Goal: Navigation & Orientation: Find specific page/section

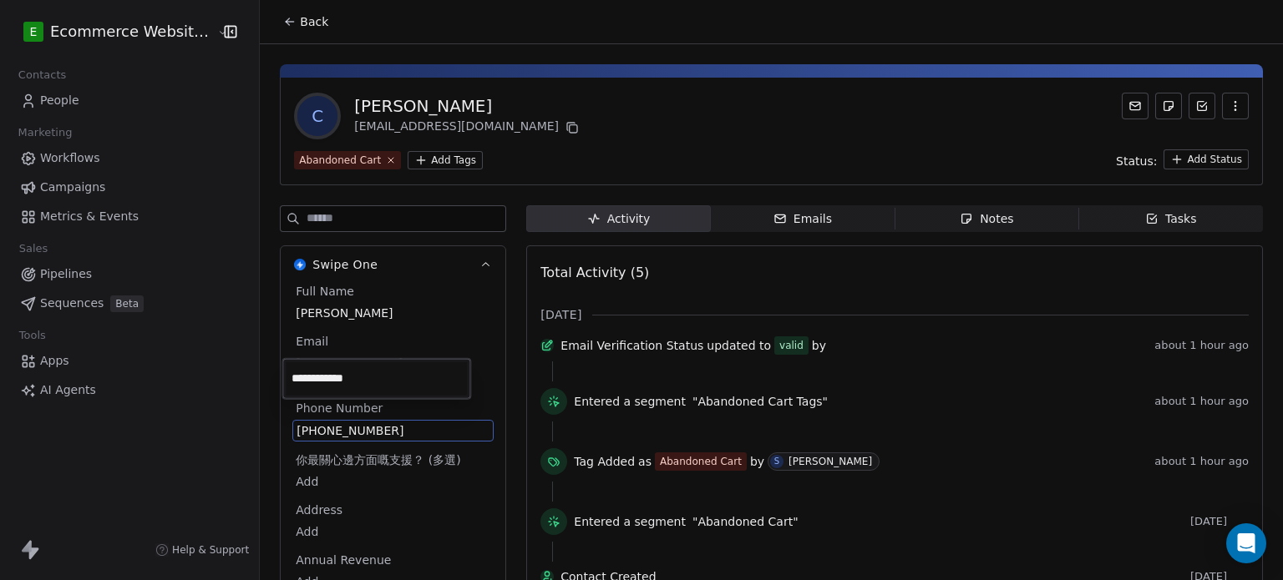
scroll to position [44, 0]
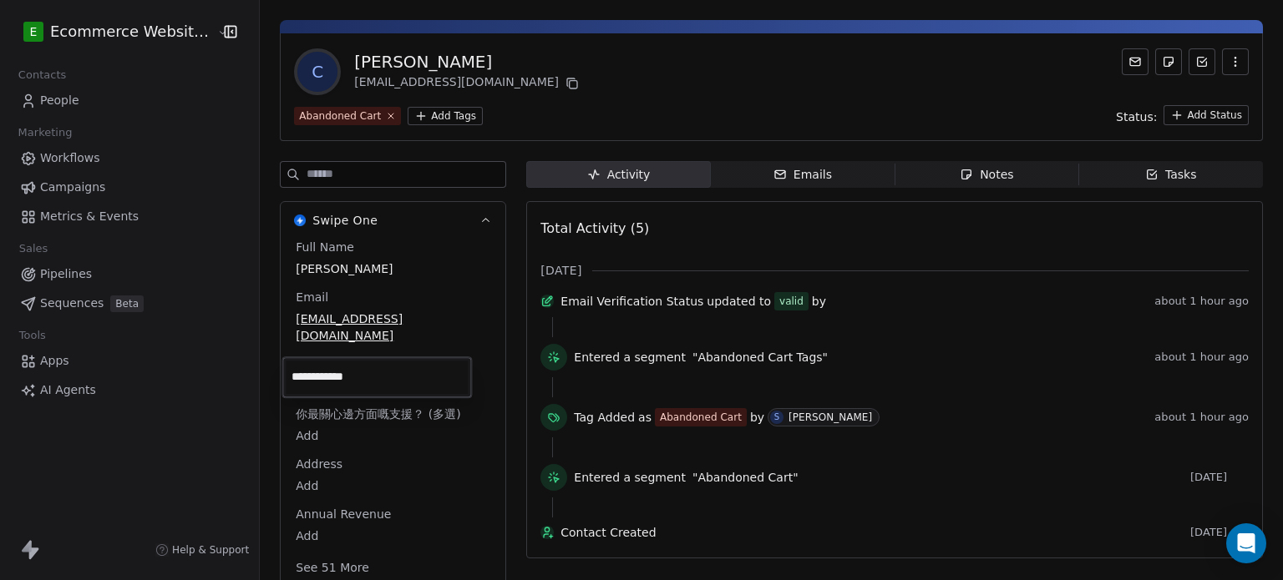
click at [1148, 170] on html "**********" at bounding box center [641, 290] width 1283 height 580
click at [1148, 170] on div "Tasks" at bounding box center [1171, 175] width 52 height 18
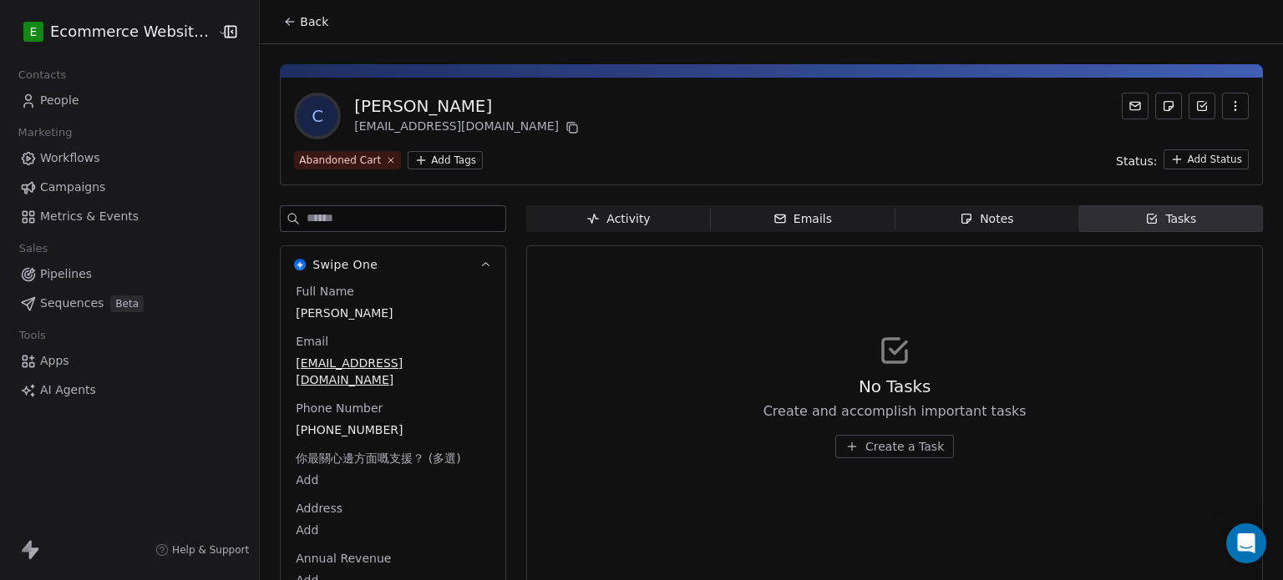
click at [281, 13] on button "Back" at bounding box center [305, 22] width 65 height 30
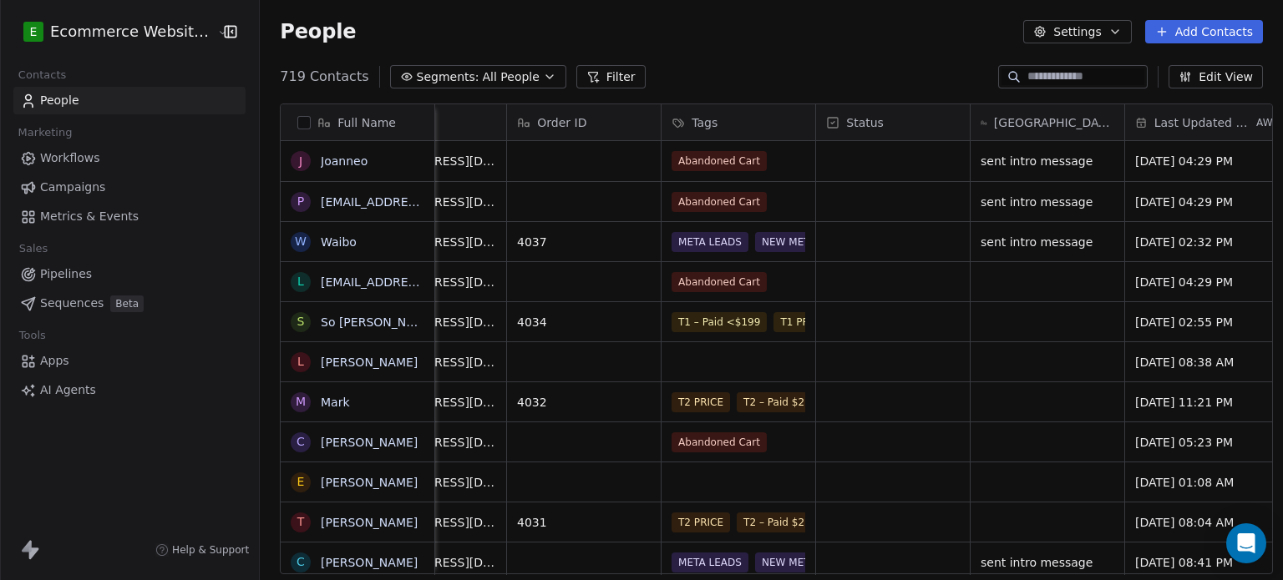
scroll to position [0, 556]
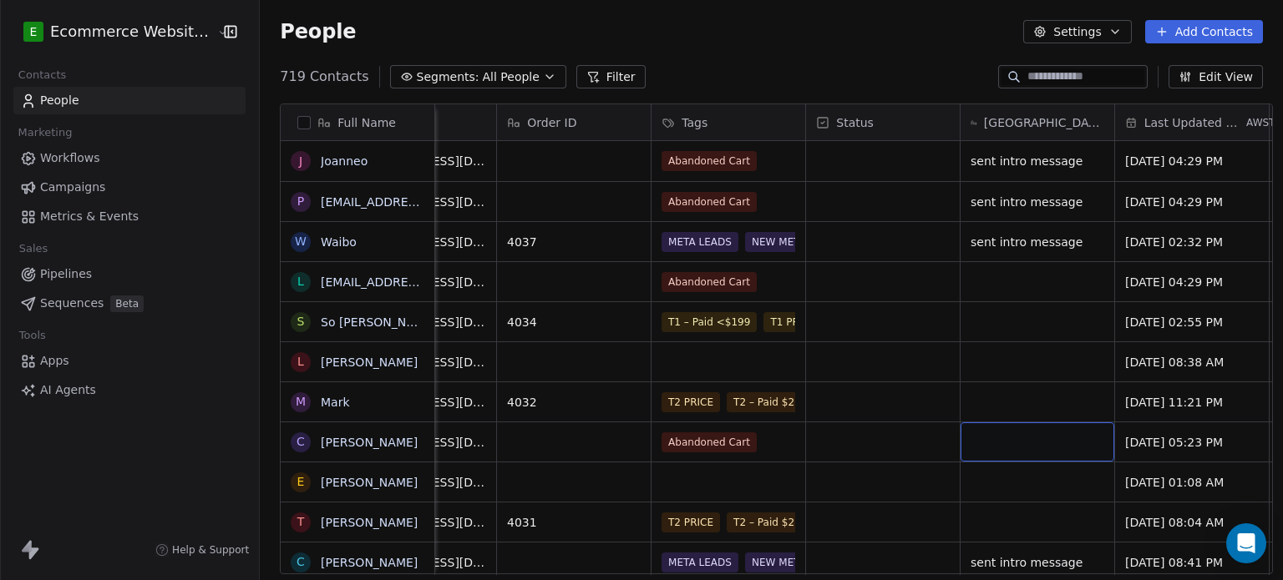
click at [1027, 443] on div "grid" at bounding box center [1037, 442] width 154 height 39
type textarea "**********"
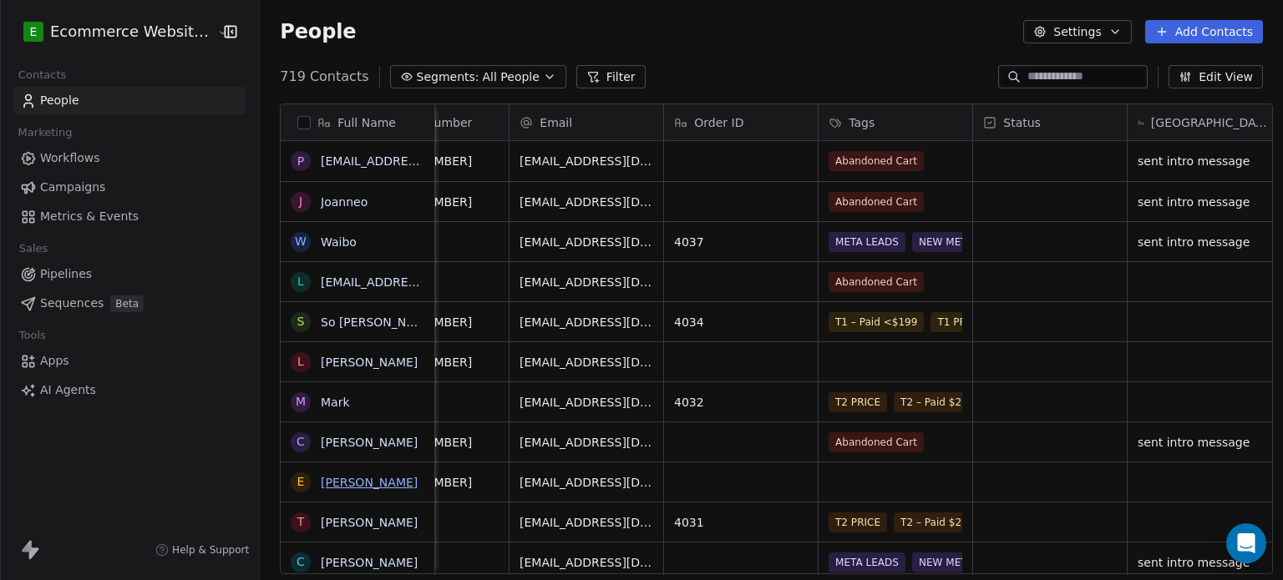
click at [336, 479] on link "[PERSON_NAME]" at bounding box center [369, 482] width 97 height 13
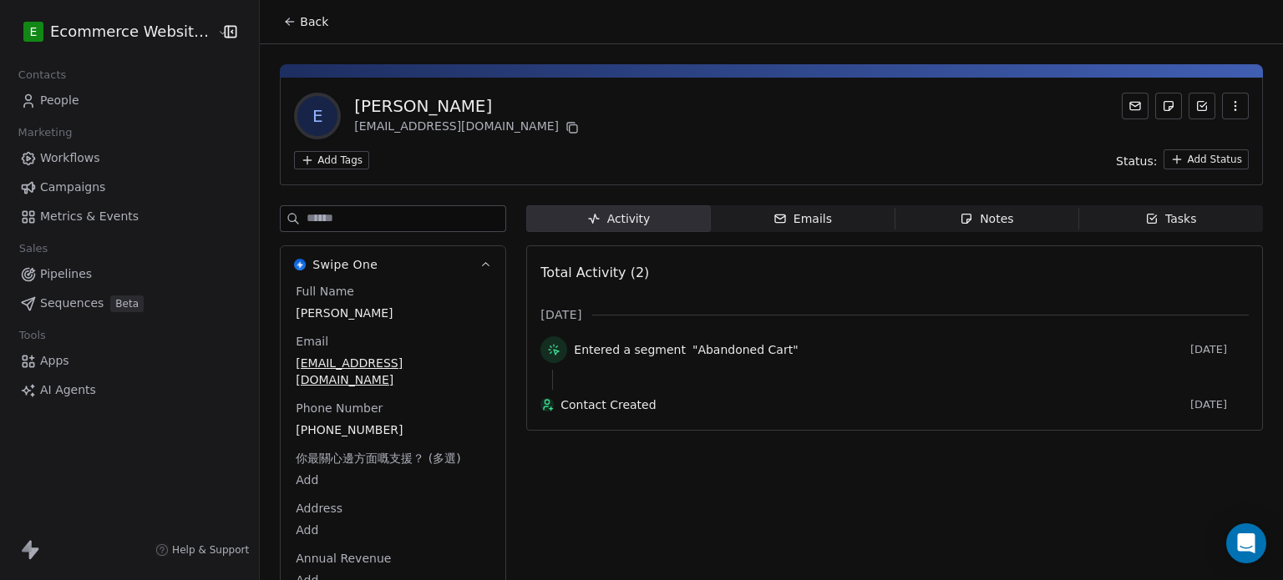
click at [341, 151] on html "E Ecommerce Website Builder Contacts People Marketing Workflows Campaigns Metri…" at bounding box center [641, 290] width 1283 height 580
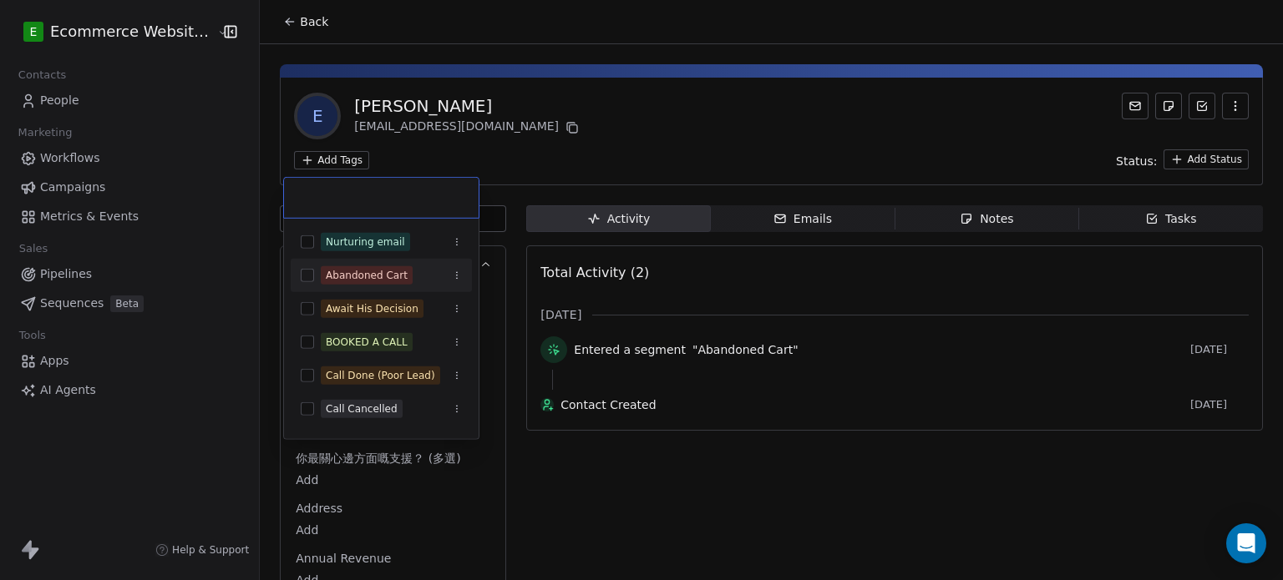
click at [357, 275] on div "Abandoned Cart" at bounding box center [367, 275] width 82 height 15
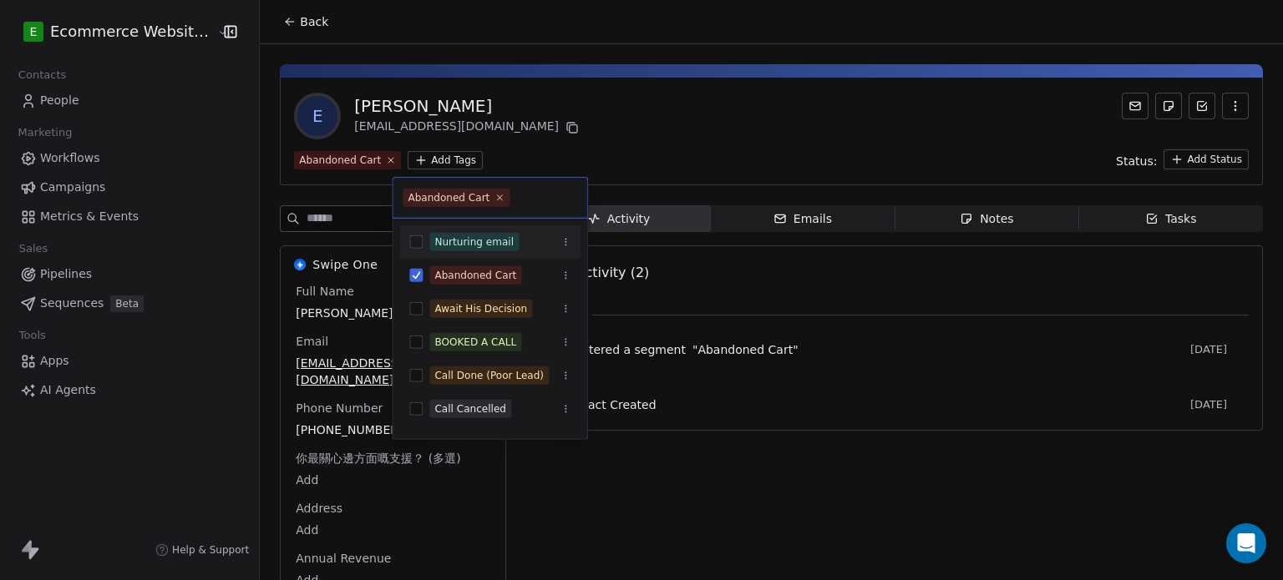
click at [644, 165] on html "E Ecommerce Website Builder Contacts People Marketing Workflows Campaigns Metri…" at bounding box center [641, 290] width 1283 height 580
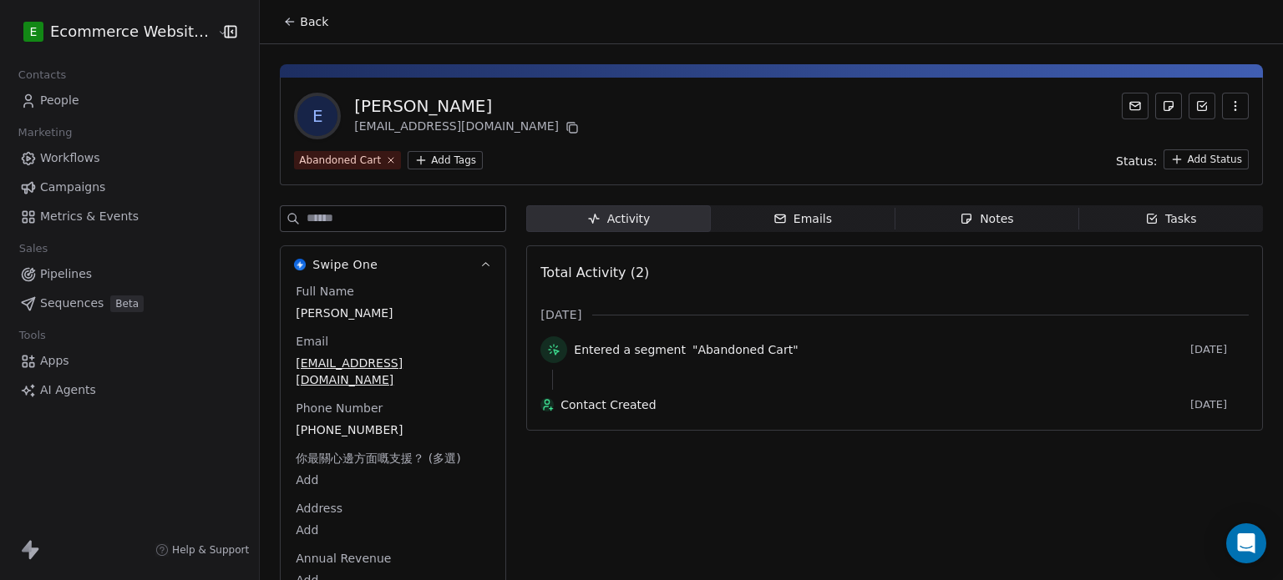
scroll to position [44, 0]
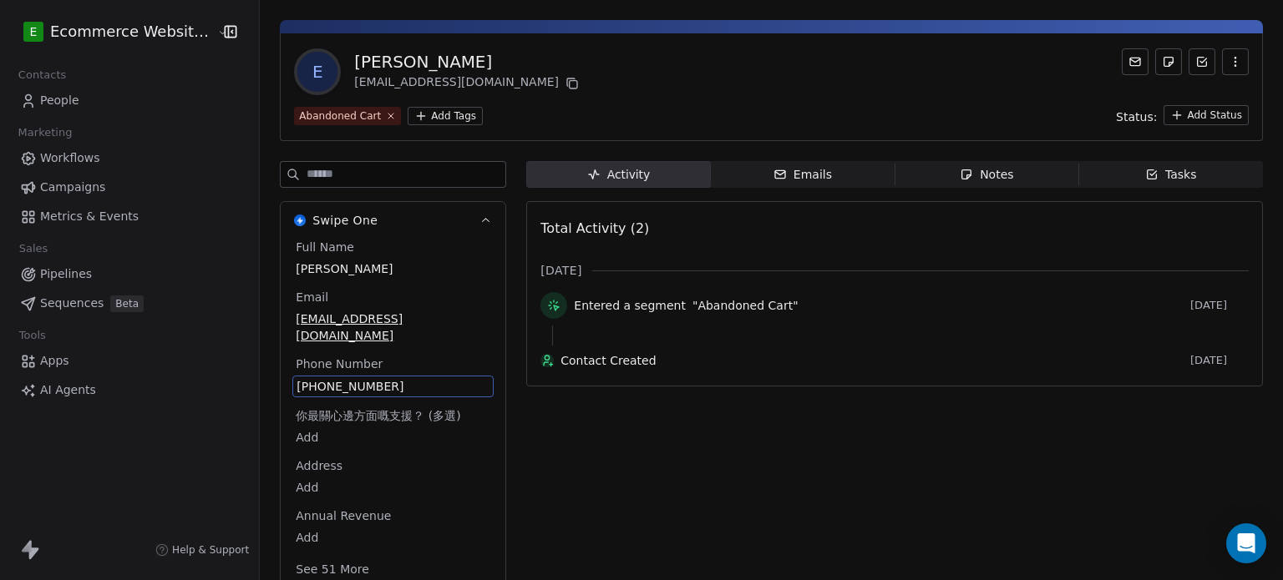
drag, startPoint x: 398, startPoint y: 419, endPoint x: 413, endPoint y: 366, distance: 55.5
click at [413, 378] on span "[PHONE_NUMBER]" at bounding box center [392, 386] width 193 height 17
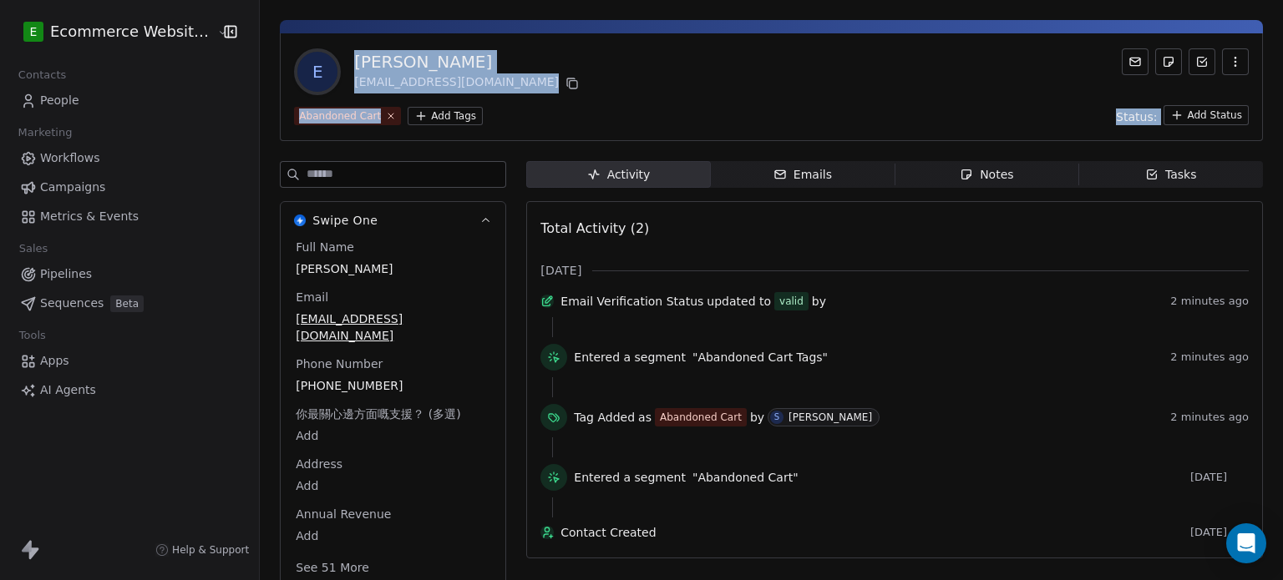
scroll to position [0, 0]
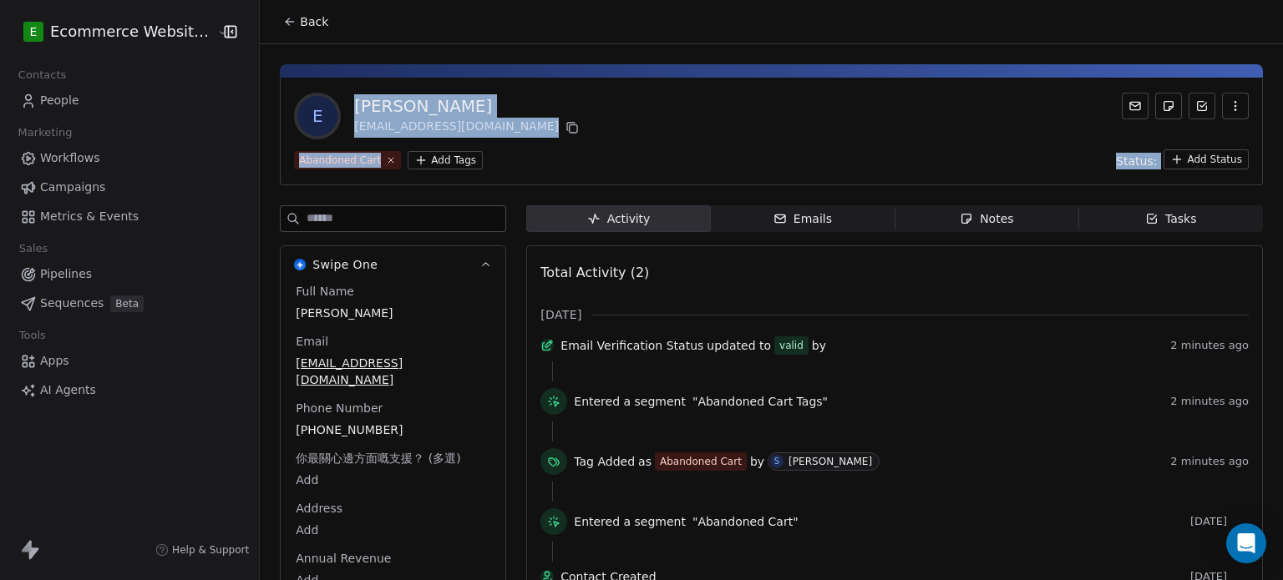
drag, startPoint x: 1275, startPoint y: 113, endPoint x: 1264, endPoint y: 41, distance: 72.6
click at [1264, 41] on html "E Ecommerce Website Builder Contacts People Marketing Workflows Campaigns Metri…" at bounding box center [641, 290] width 1283 height 580
click at [283, 27] on icon at bounding box center [289, 21] width 13 height 13
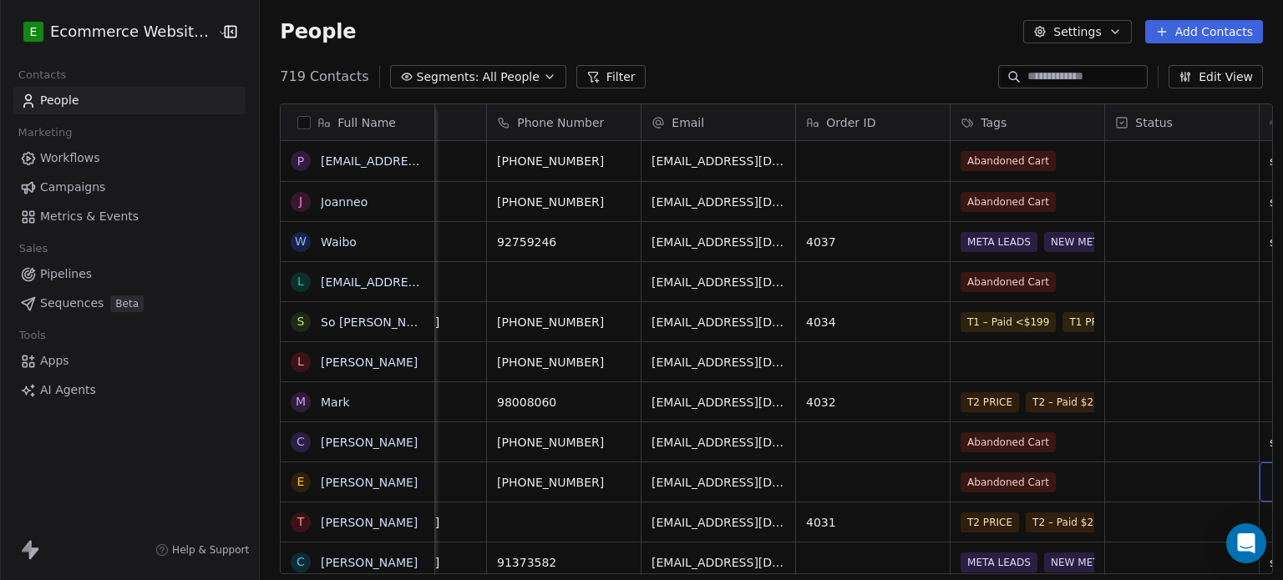
scroll to position [0, 411]
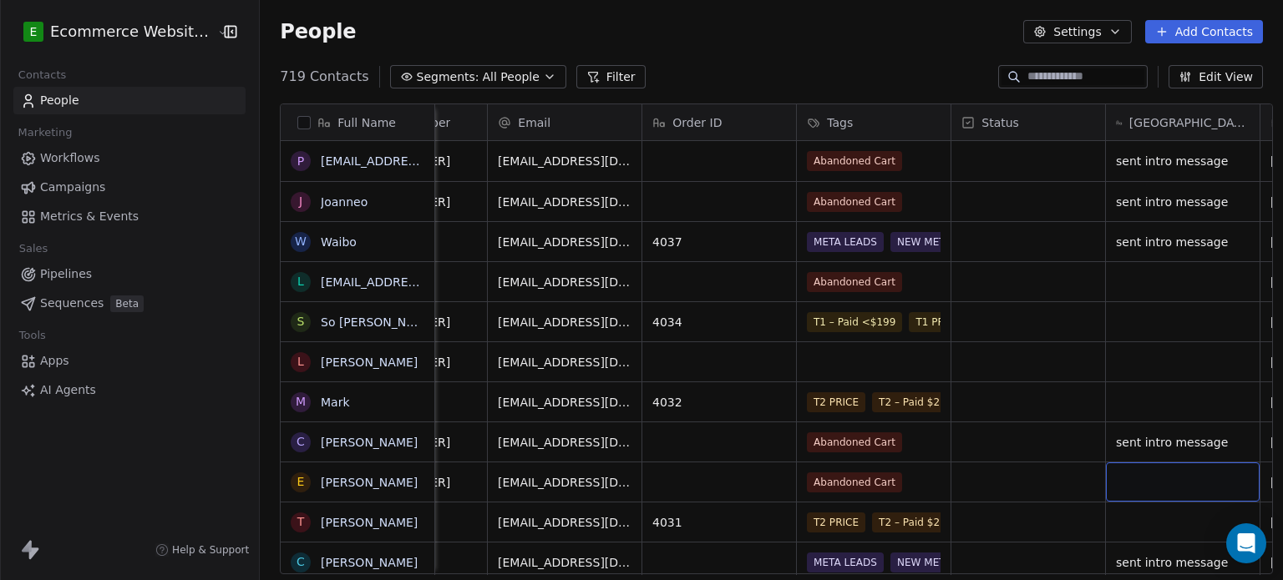
click at [1197, 483] on div "grid" at bounding box center [1183, 482] width 154 height 39
type textarea "**********"
click at [418, 83] on span "Segments:" at bounding box center [448, 77] width 63 height 18
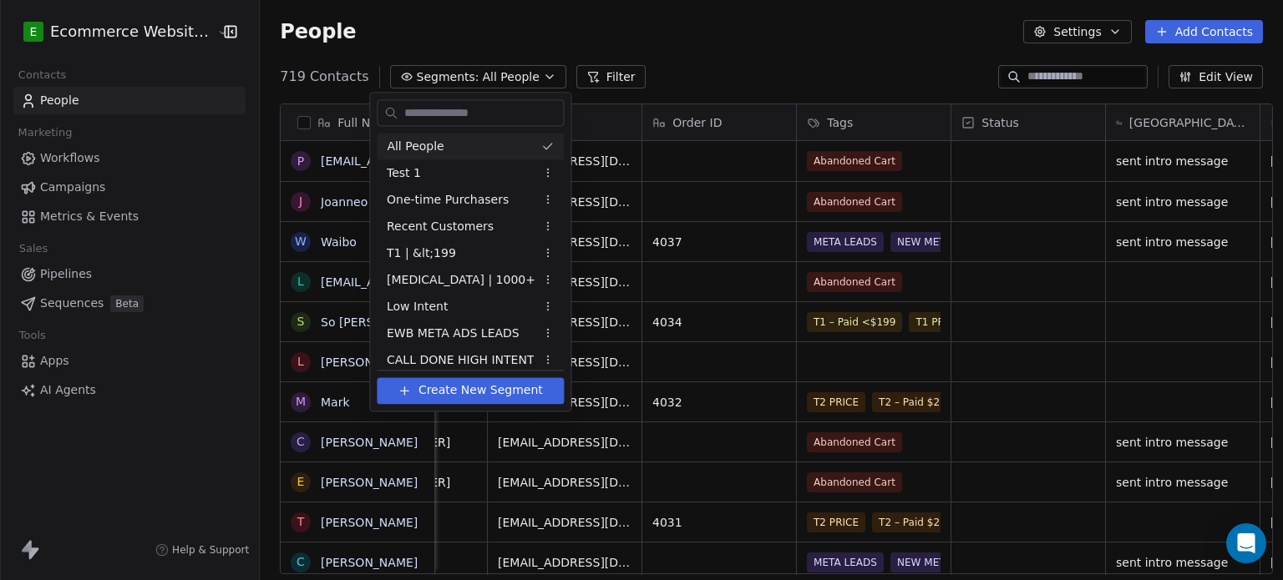
click at [1036, 76] on html "E Ecommerce Website Builder Contacts People Marketing Workflows Campaigns Metri…" at bounding box center [641, 290] width 1283 height 580
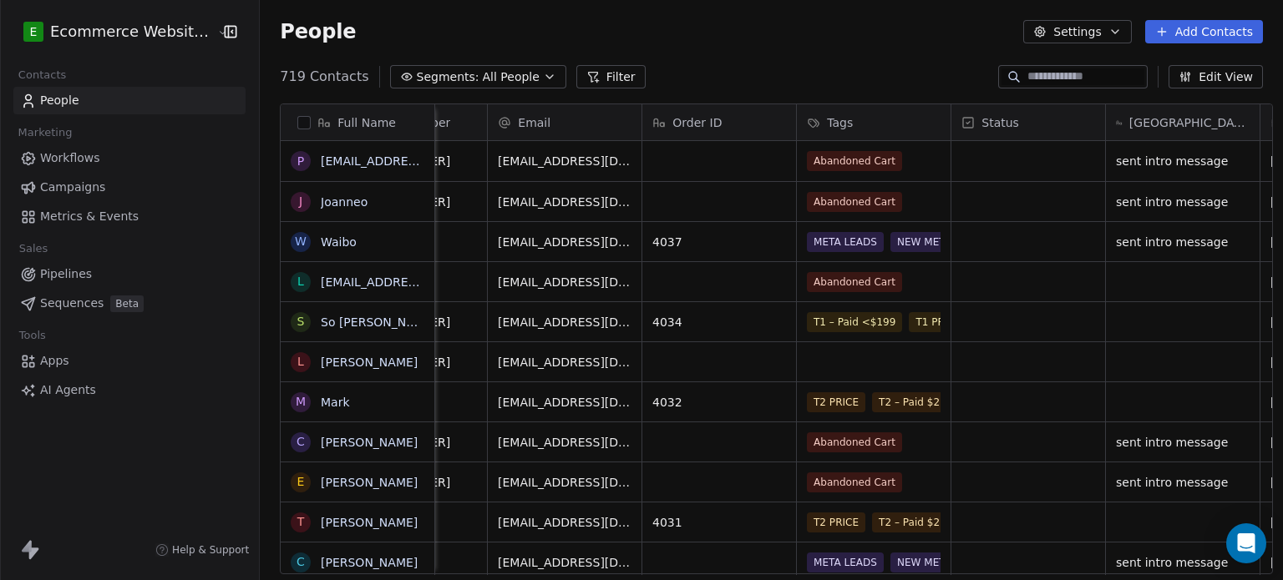
click at [1036, 76] on input at bounding box center [1085, 76] width 117 height 17
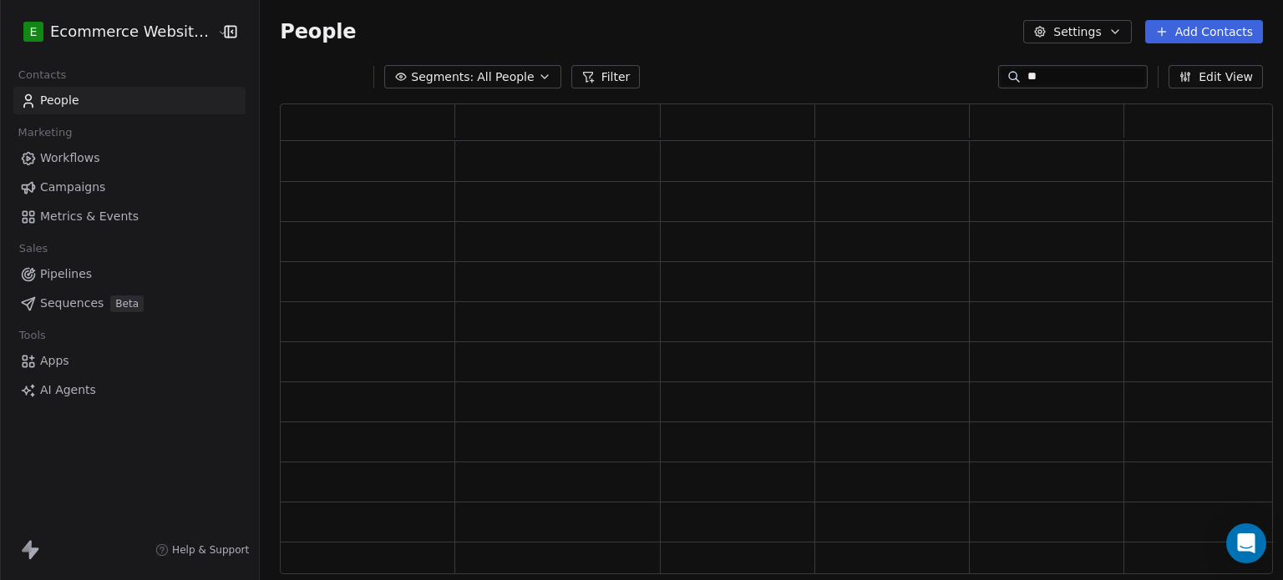
scroll to position [458, 980]
type input "***"
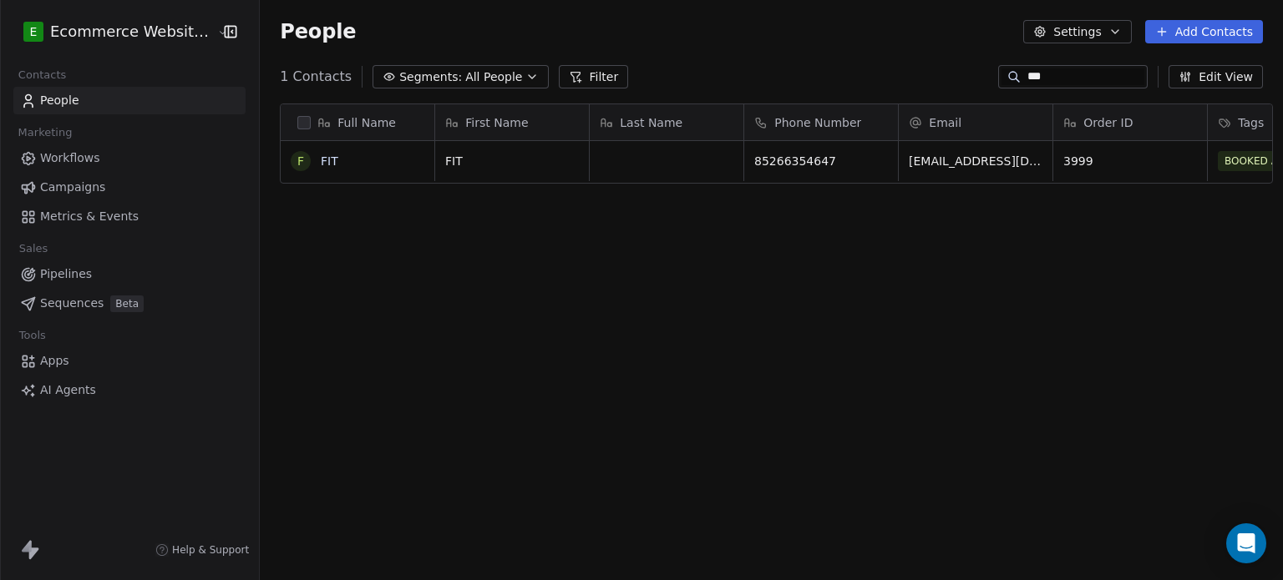
scroll to position [498, 1020]
